Goal: Register for event/course

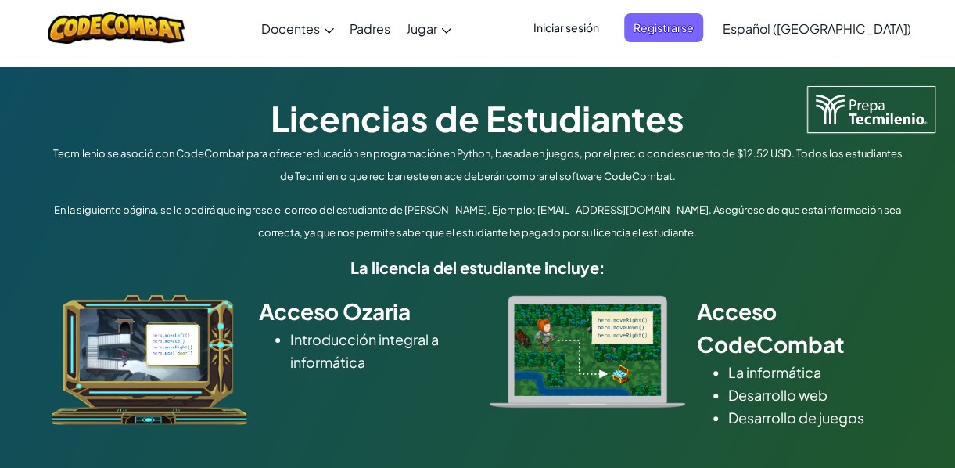
click at [142, 8] on div at bounding box center [116, 28] width 160 height 56
click at [152, 25] on img at bounding box center [116, 28] width 137 height 32
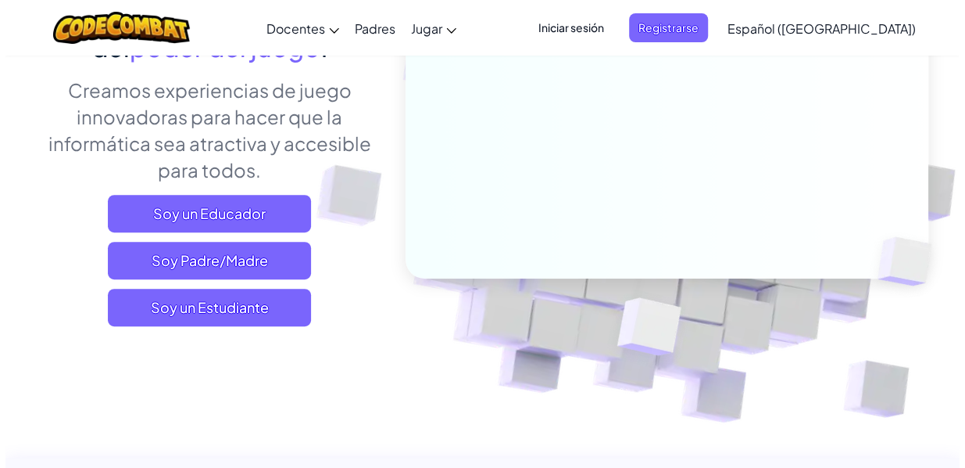
scroll to position [230, 0]
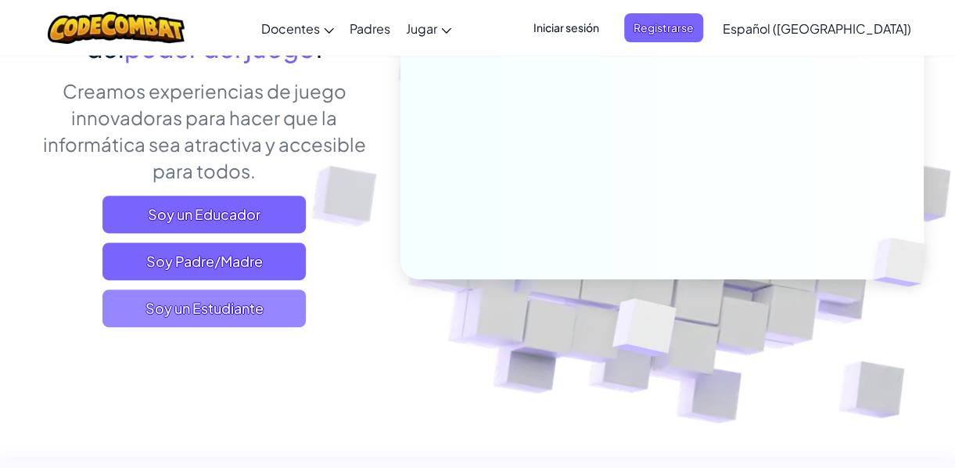
click at [244, 303] on span "Soy un Estudiante" at bounding box center [203, 308] width 203 height 38
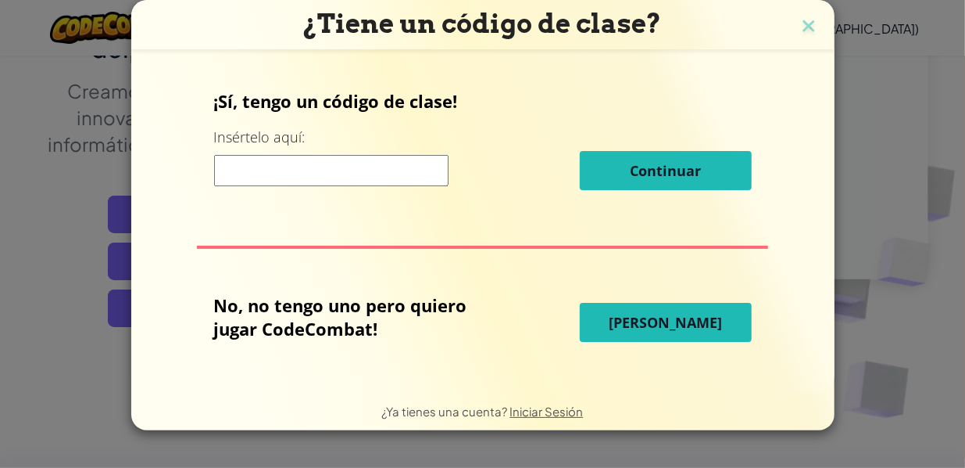
click at [406, 160] on input at bounding box center [331, 170] width 235 height 31
